Goal: Check status

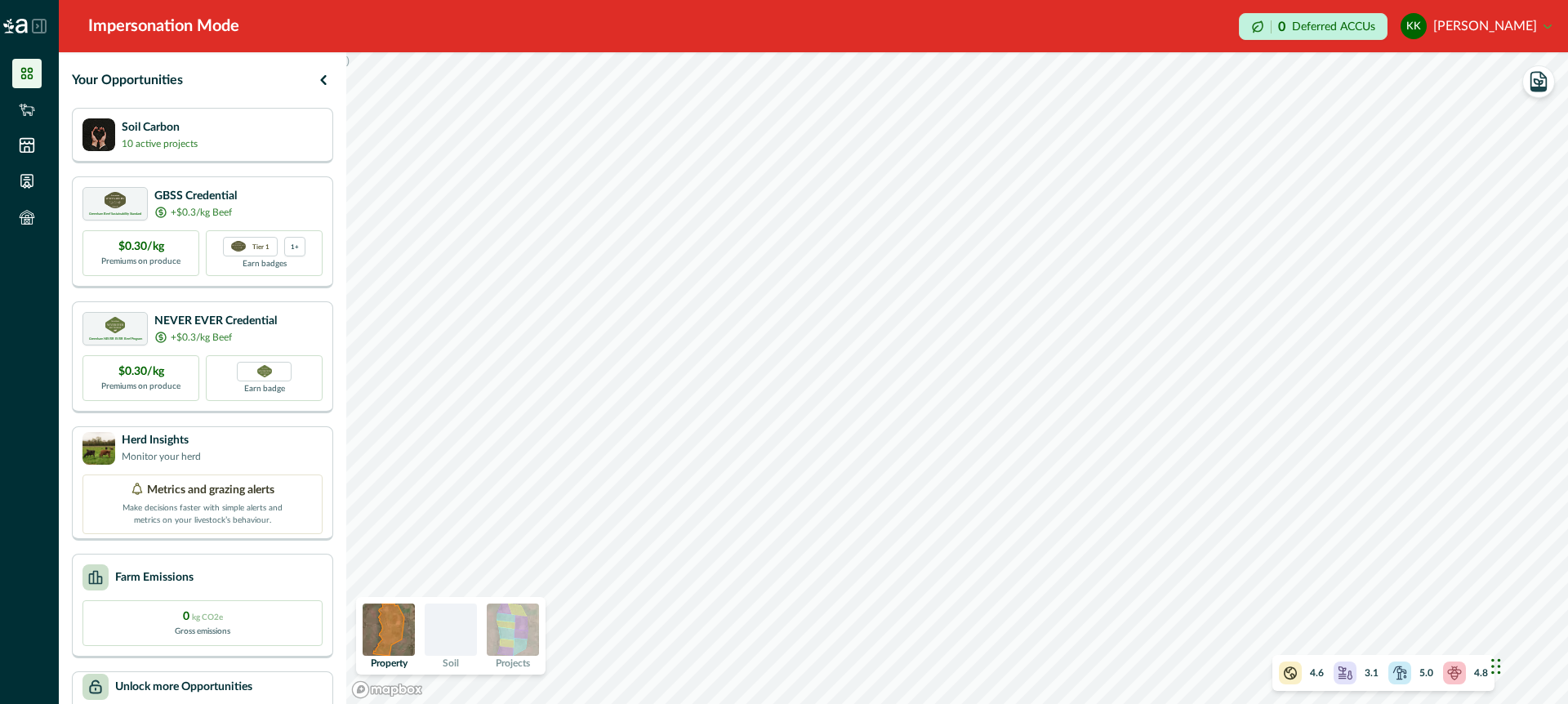
click at [511, 622] on img at bounding box center [513, 630] width 52 height 52
click at [1539, 82] on icon "button" at bounding box center [1538, 82] width 8 height 7
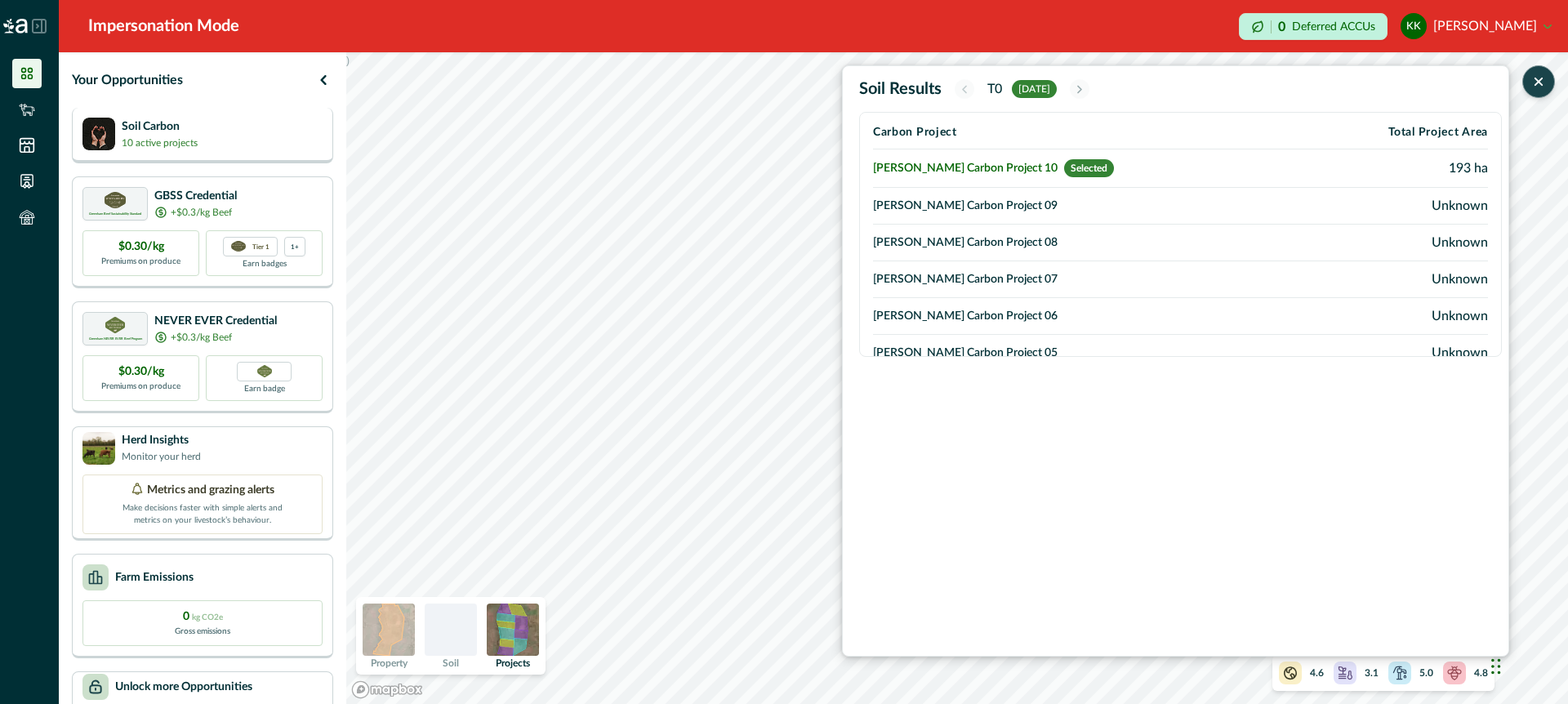
click at [279, 139] on div "Soil Carbon 10 active projects" at bounding box center [202, 134] width 240 height 33
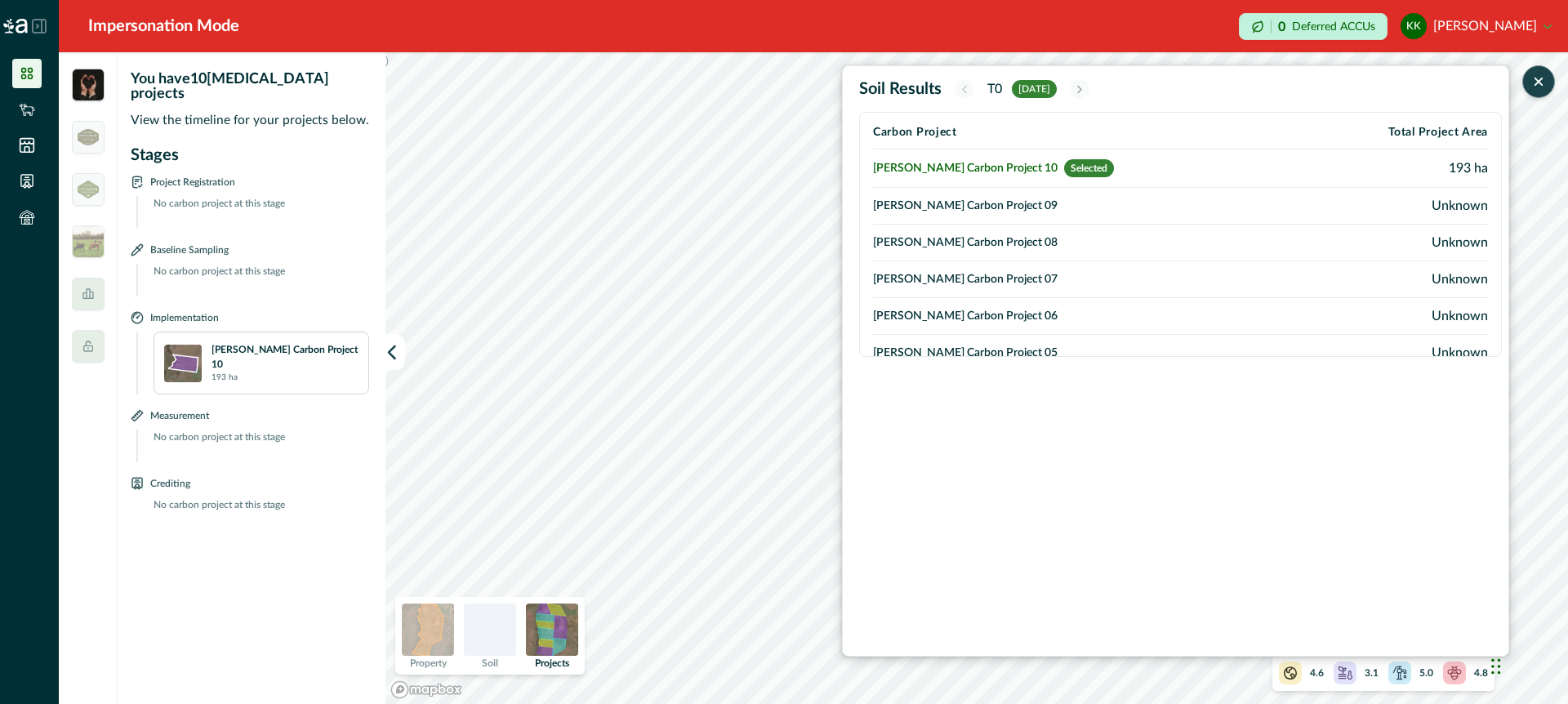
click at [1538, 85] on icon "button" at bounding box center [1539, 82] width 16 height 16
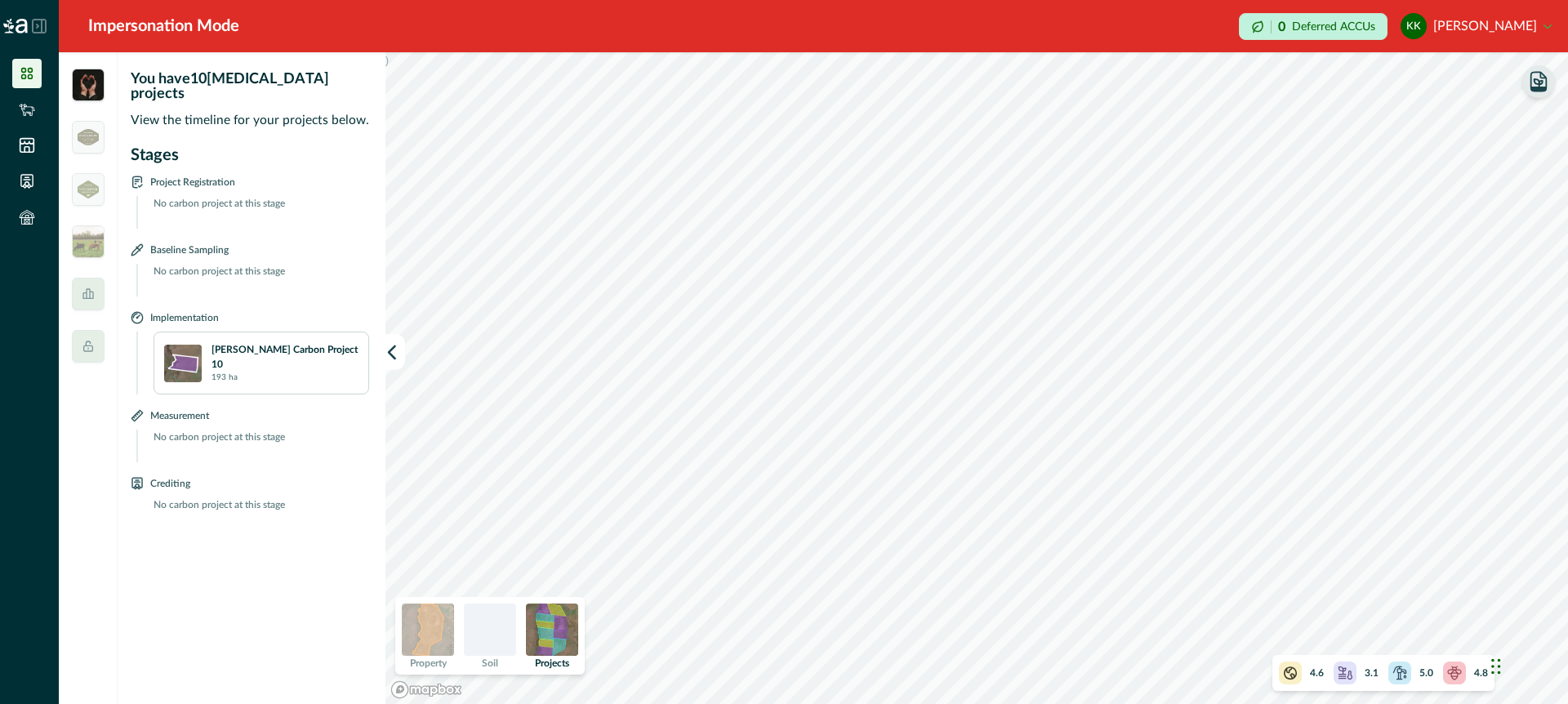
click at [1534, 85] on icon "button" at bounding box center [1539, 82] width 23 height 23
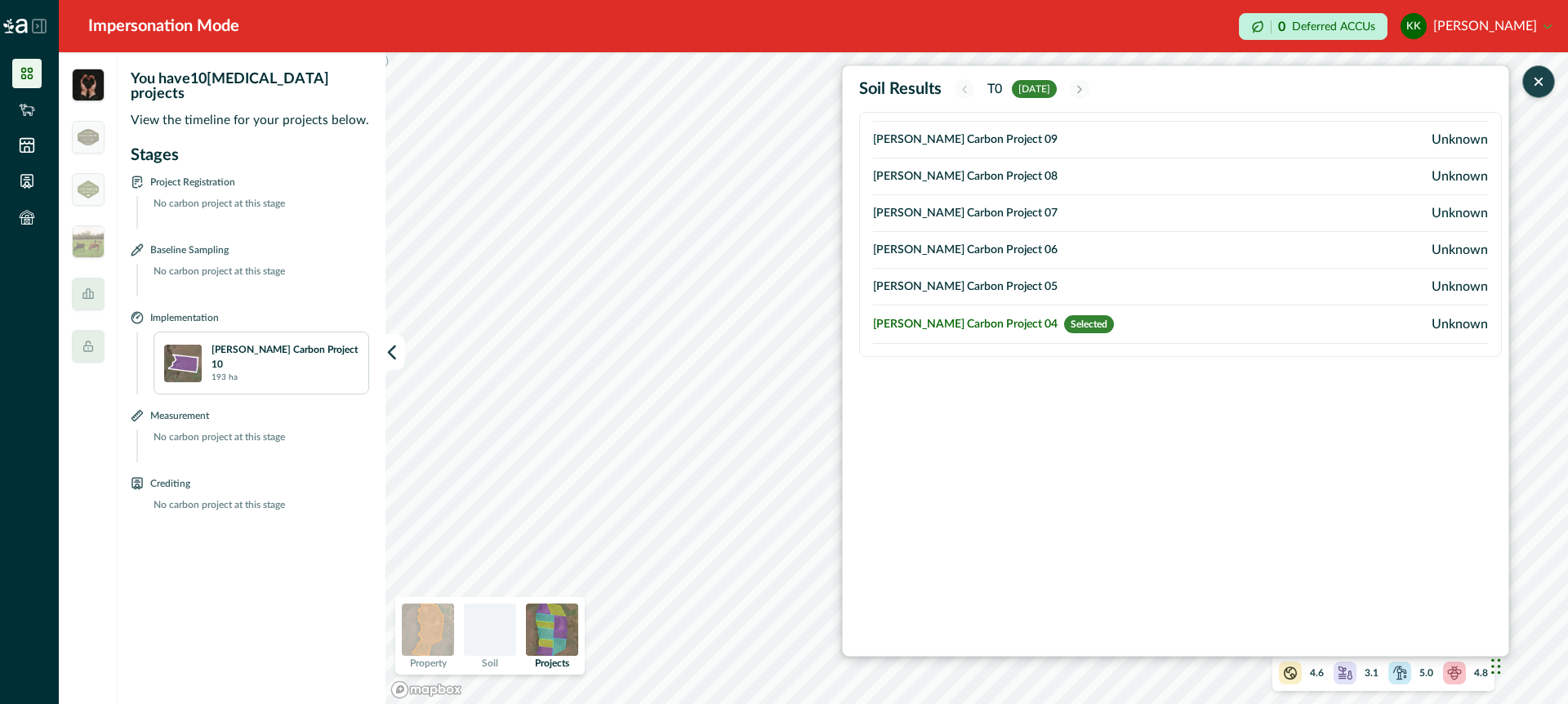
scroll to position [76, 0]
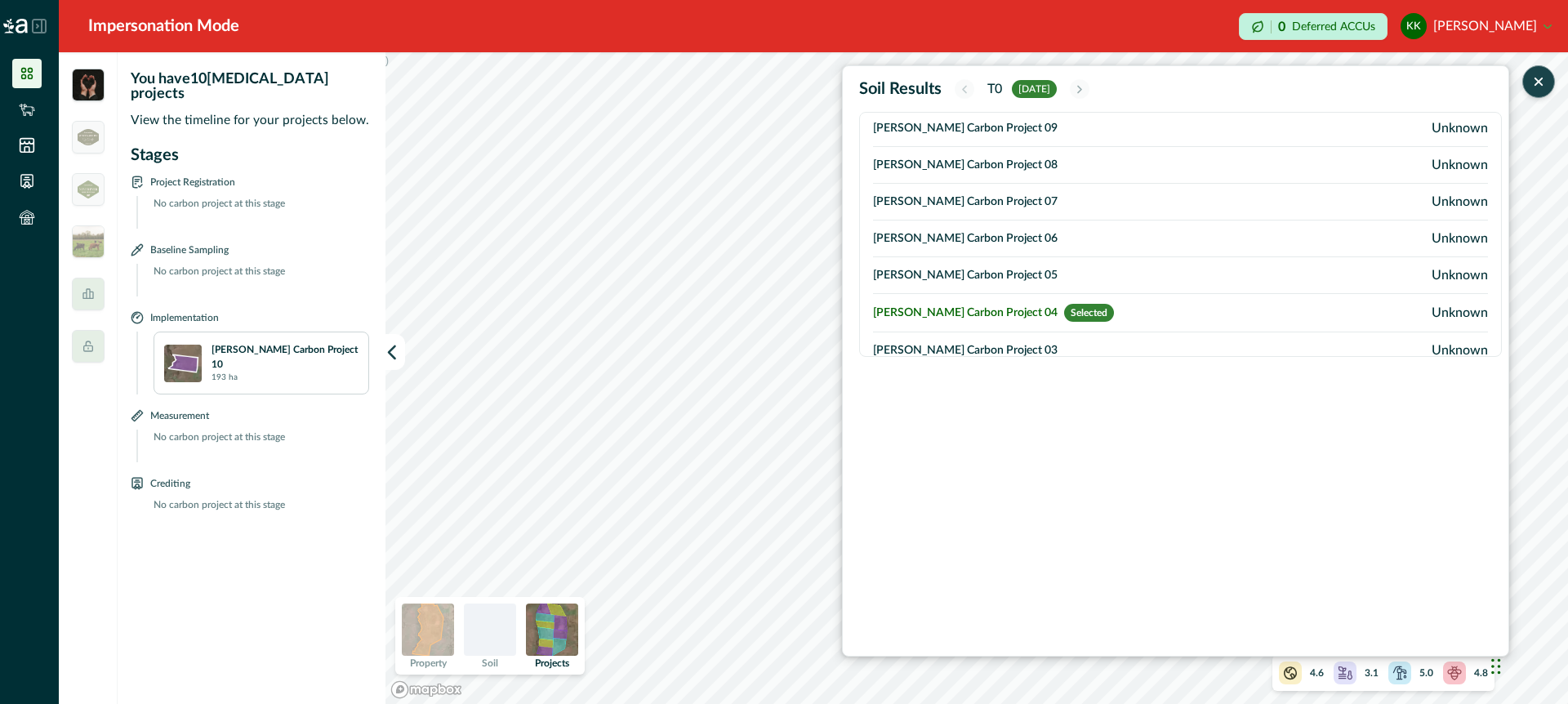
click at [962, 310] on td "[PERSON_NAME] Carbon Project 04 Selected" at bounding box center [1090, 313] width 435 height 38
click at [309, 379] on div "You have 10 [MEDICAL_DATA] projects View the timeline for your projects below. …" at bounding box center [813, 378] width 1509 height 652
click at [396, 351] on icon "button" at bounding box center [392, 352] width 16 height 16
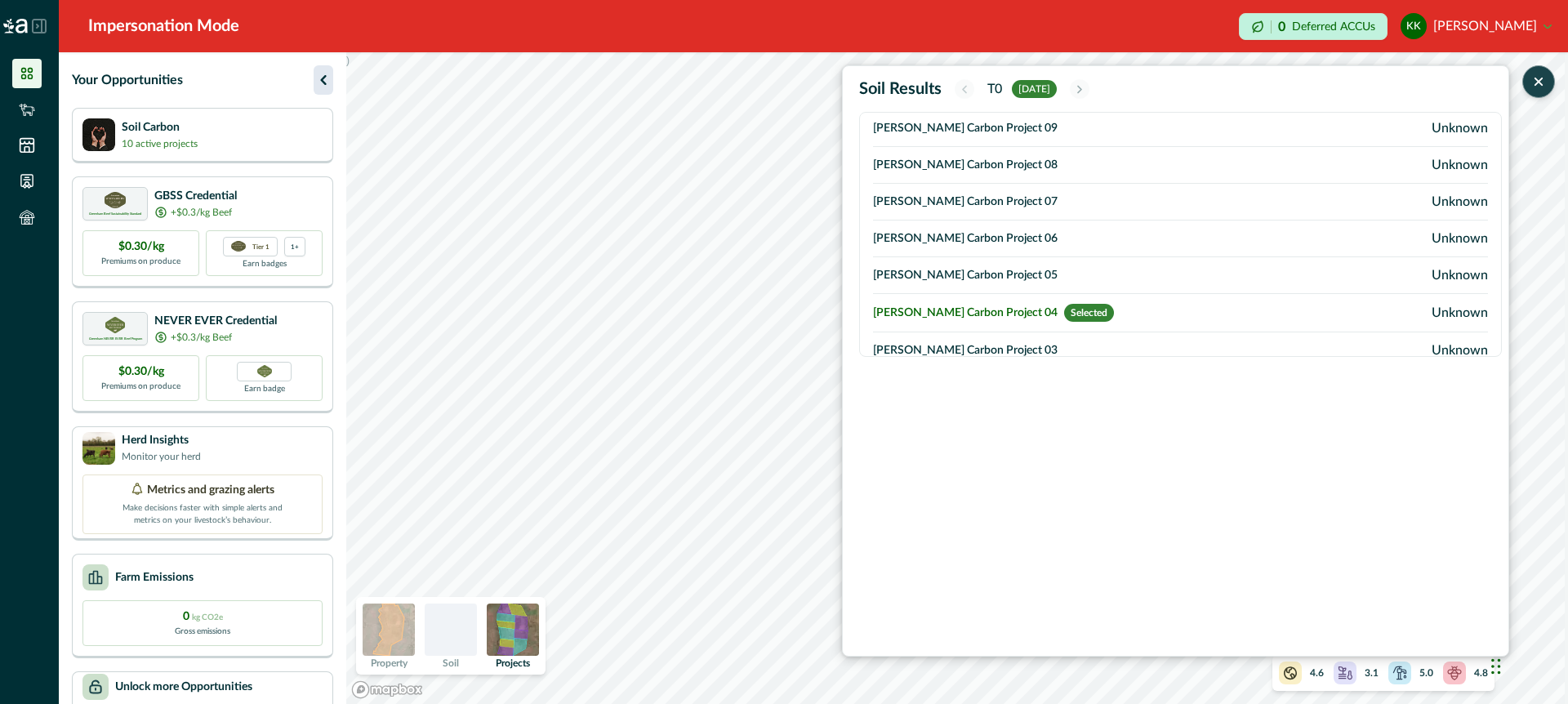
click at [320, 78] on icon "button" at bounding box center [324, 80] width 20 height 20
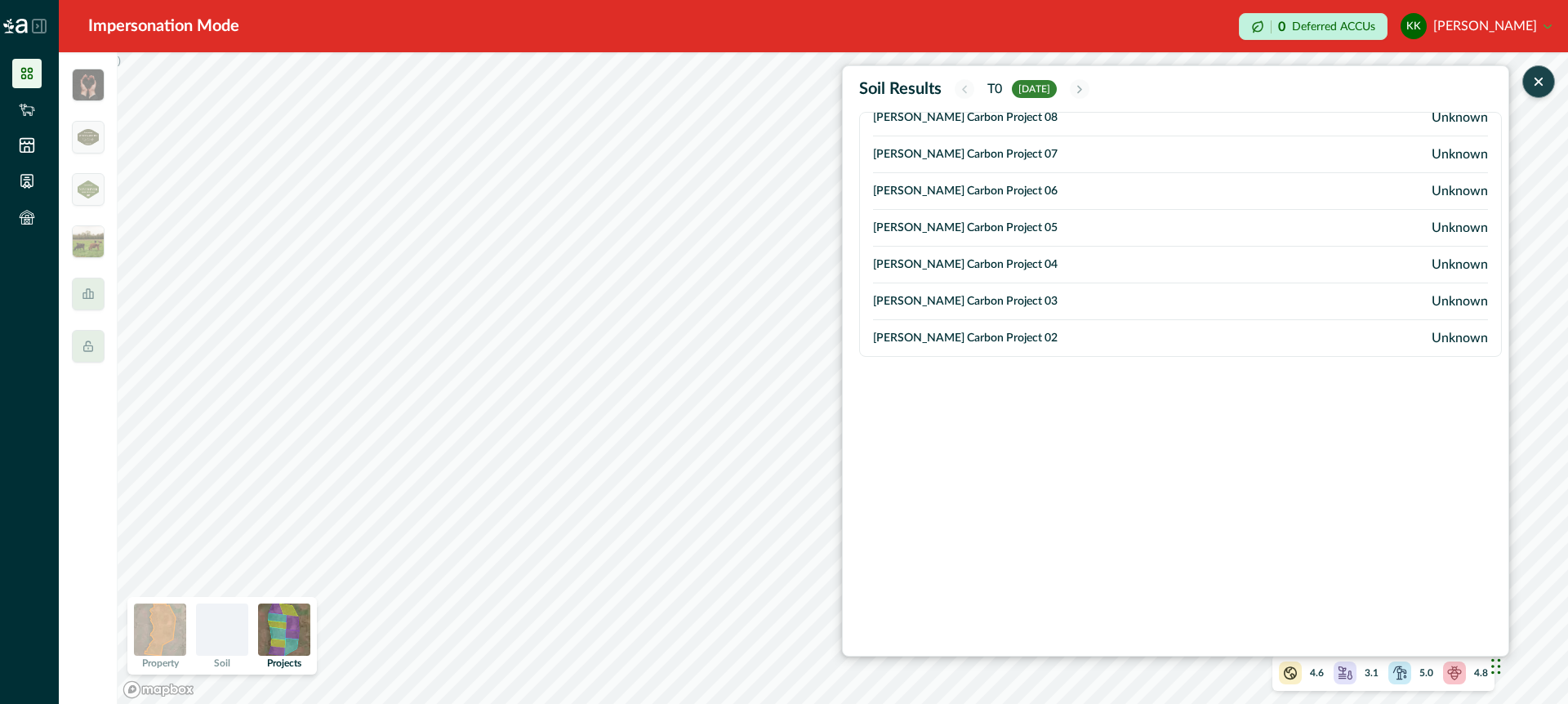
scroll to position [134, 0]
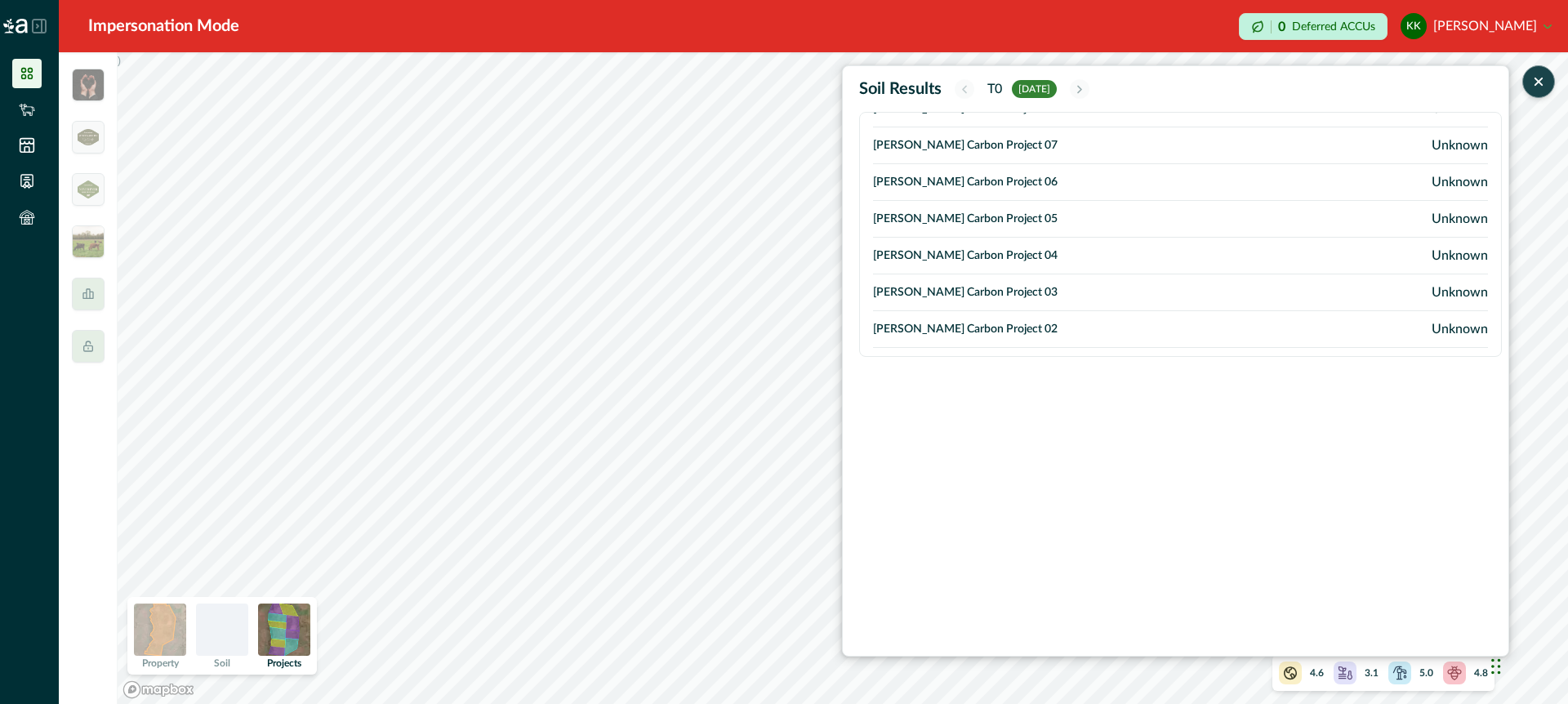
click at [930, 258] on td "[PERSON_NAME] Carbon Project 04" at bounding box center [1090, 255] width 435 height 36
